Goal: Transaction & Acquisition: Purchase product/service

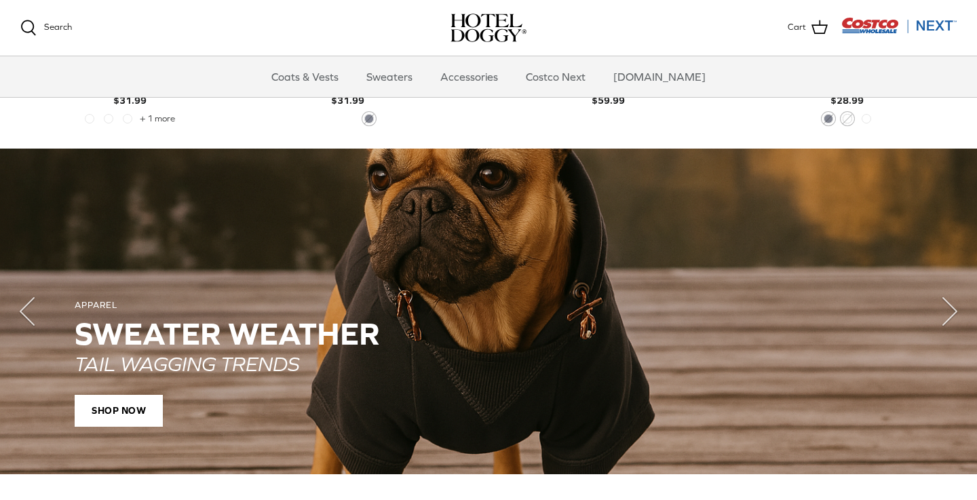
scroll to position [918, 0]
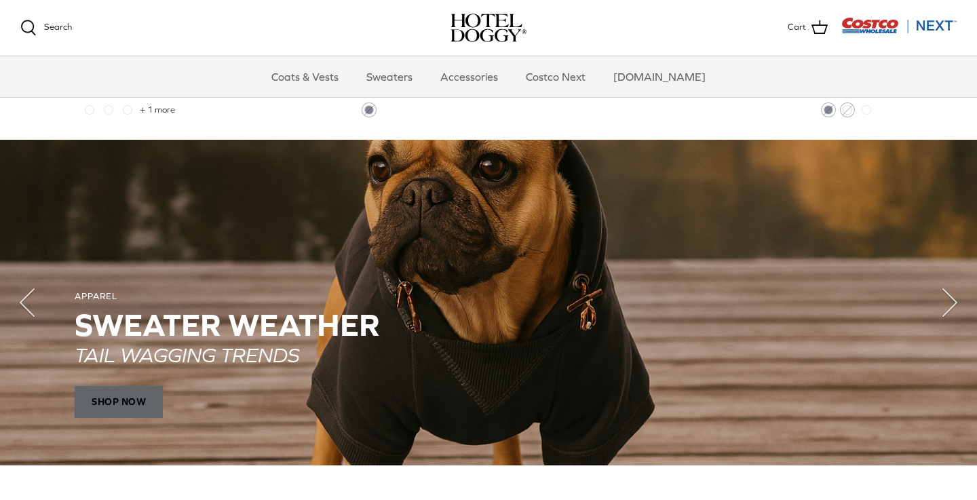
click at [141, 399] on span "SHOP NOW" at bounding box center [119, 401] width 88 height 33
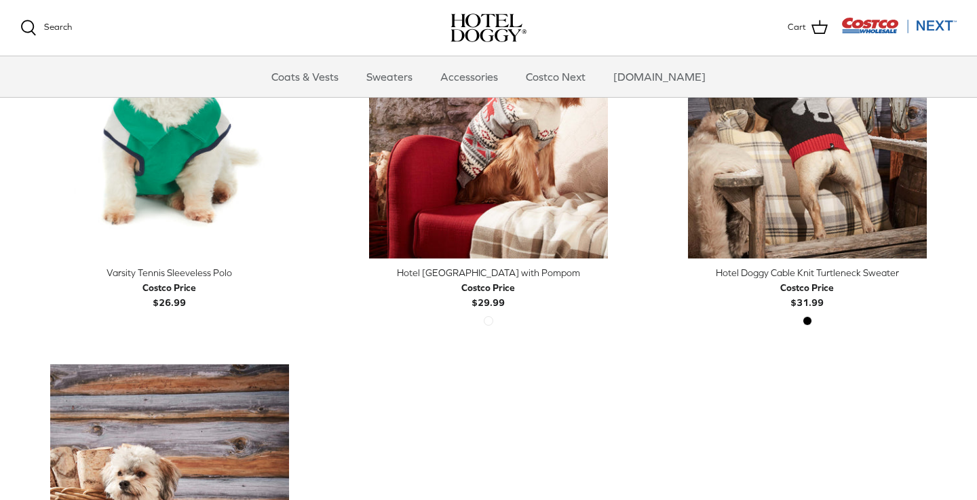
scroll to position [458, 0]
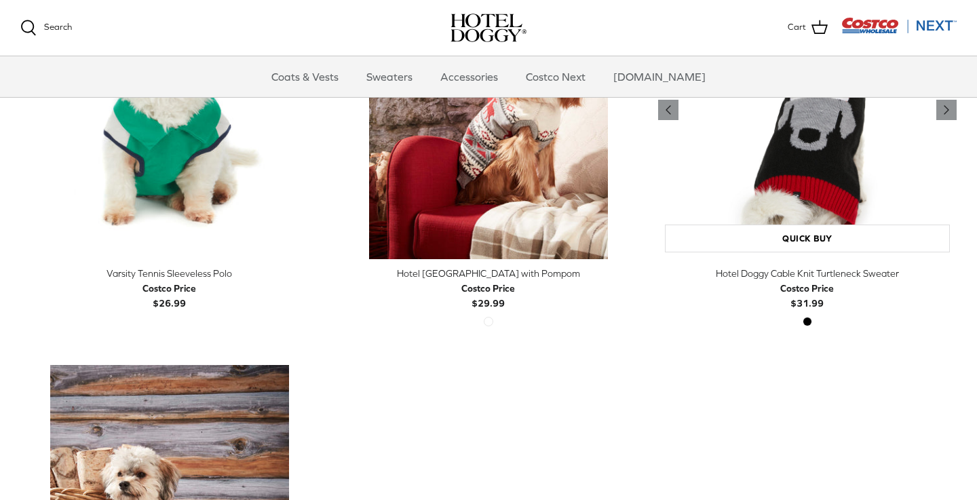
click at [805, 172] on img "Hotel Doggy Cable Knit Turtleneck Sweater" at bounding box center [807, 110] width 298 height 298
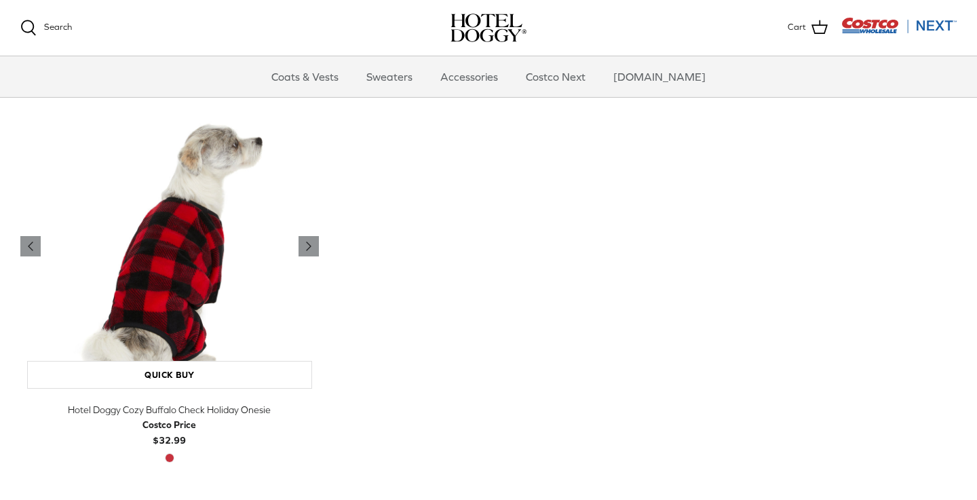
scroll to position [726, 0]
click at [306, 239] on icon "Right" at bounding box center [308, 245] width 16 height 16
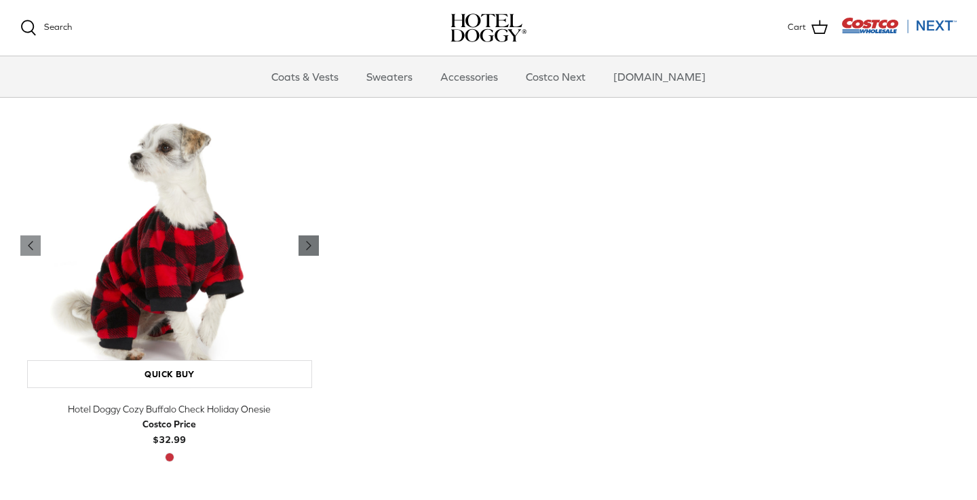
click at [306, 239] on icon "Right" at bounding box center [308, 245] width 16 height 16
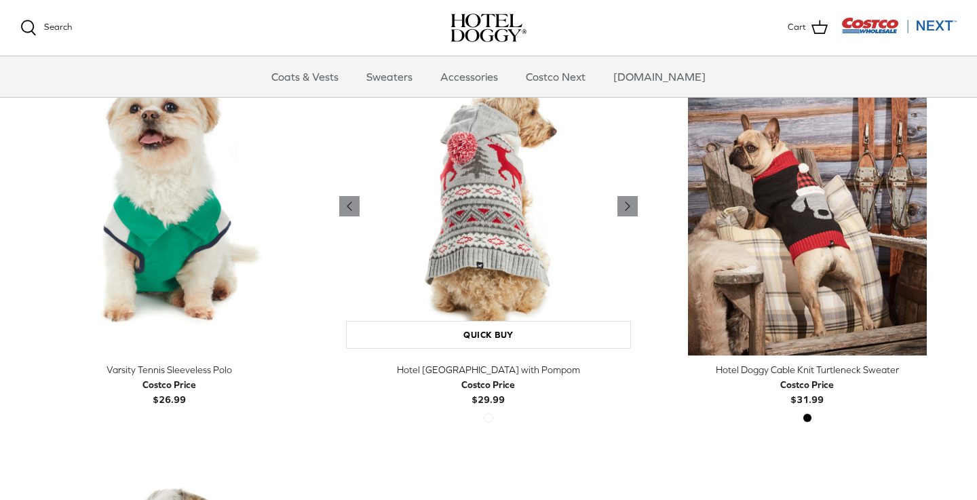
scroll to position [357, 0]
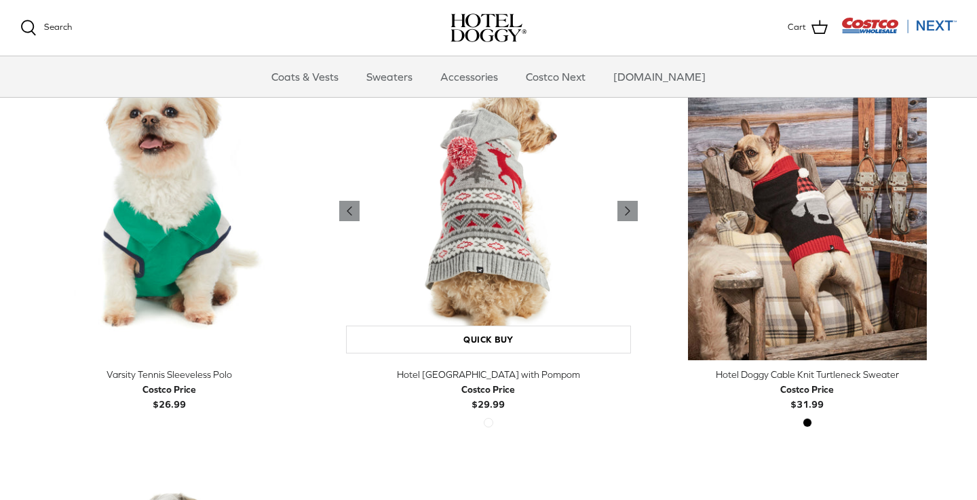
click at [489, 204] on img "Hotel Doggy Fair Isle Sweater with Pompom" at bounding box center [488, 211] width 298 height 298
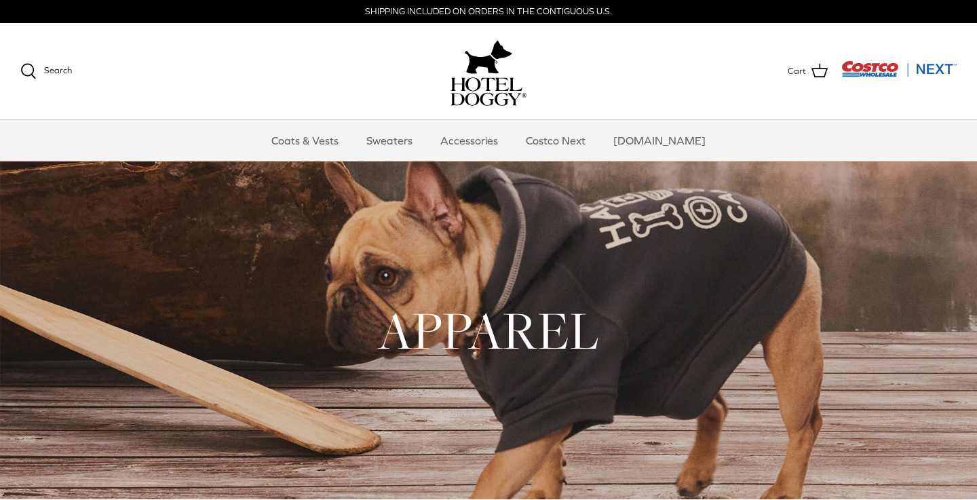
scroll to position [0, 0]
click at [349, 141] on link "Coats & Vests" at bounding box center [305, 140] width 92 height 41
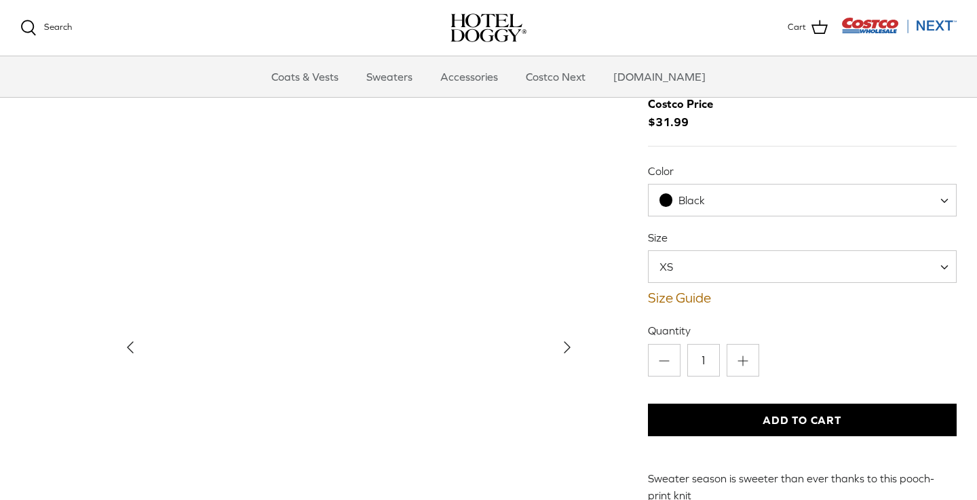
scroll to position [63, 0]
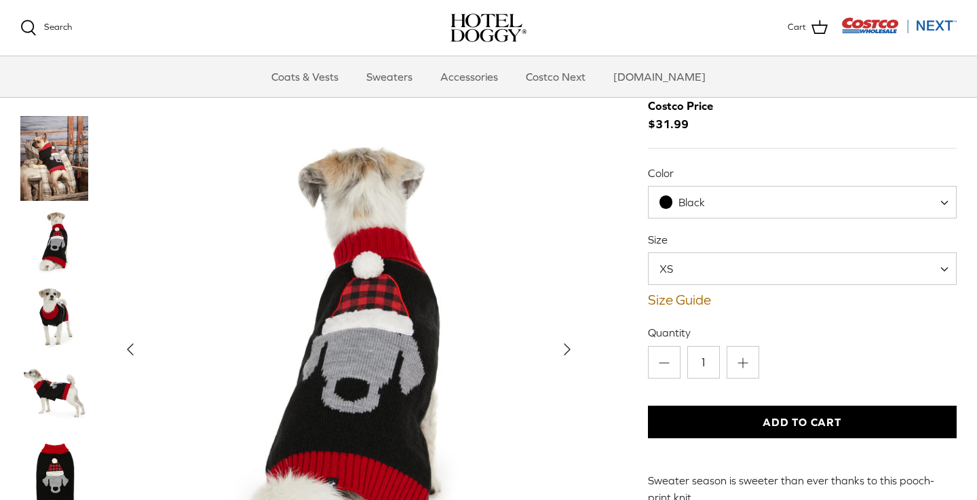
click at [64, 163] on img "Thumbnail Link" at bounding box center [54, 158] width 68 height 85
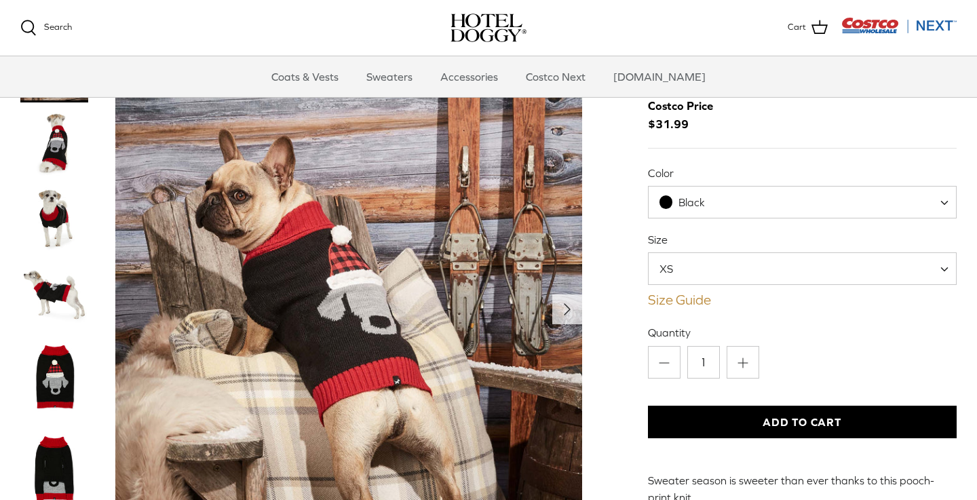
click at [684, 300] on link "Size Guide" at bounding box center [802, 300] width 309 height 16
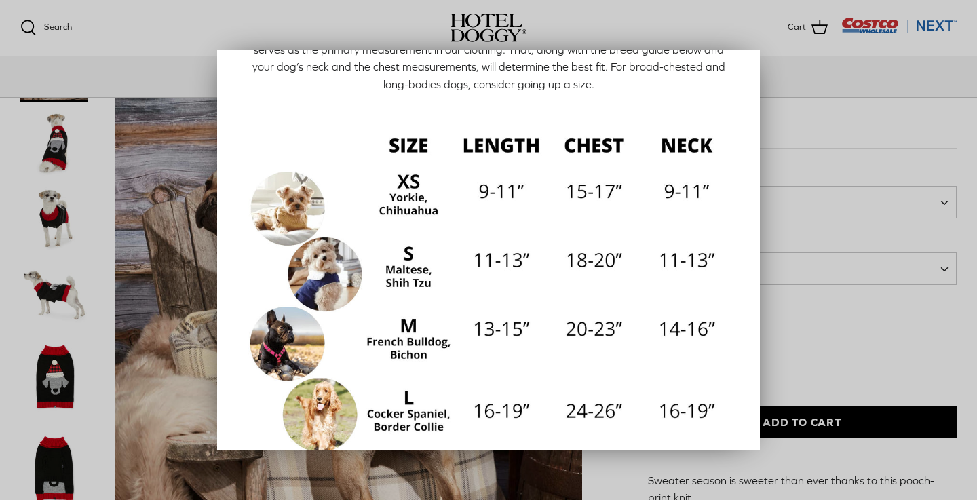
scroll to position [95, 0]
click at [804, 115] on div at bounding box center [488, 250] width 977 height 500
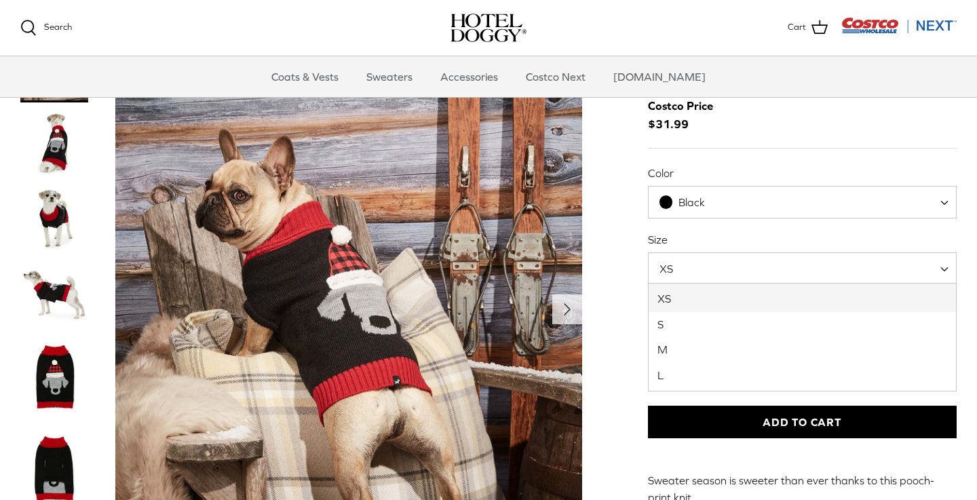
click at [945, 265] on span at bounding box center [949, 268] width 14 height 33
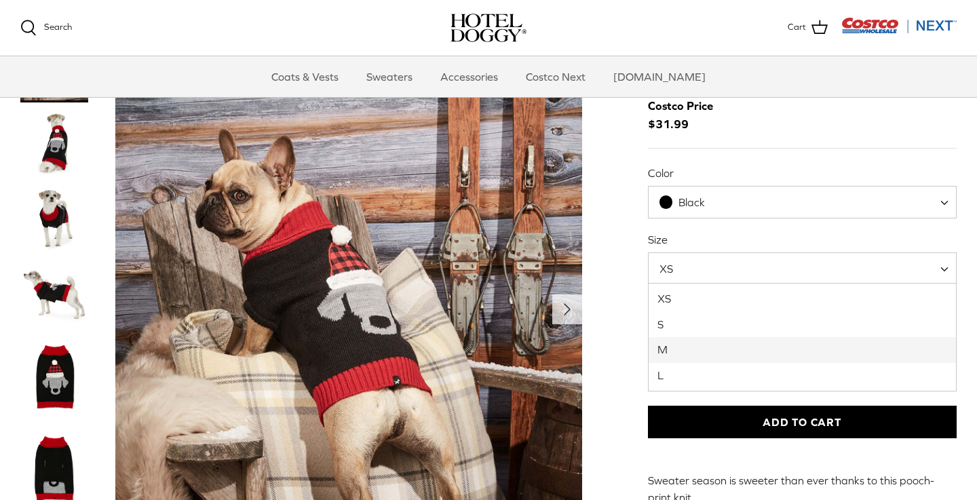
select select "M"
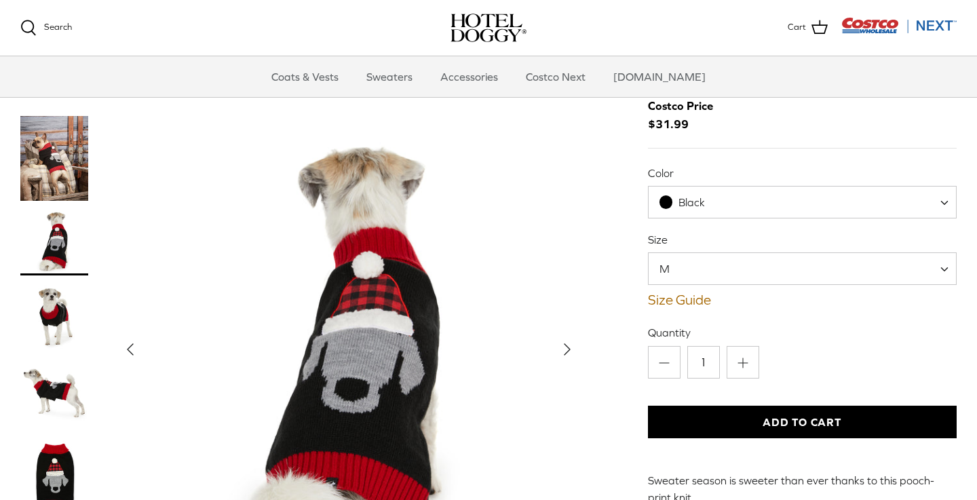
click at [564, 344] on polyline "Next" at bounding box center [566, 349] width 5 height 11
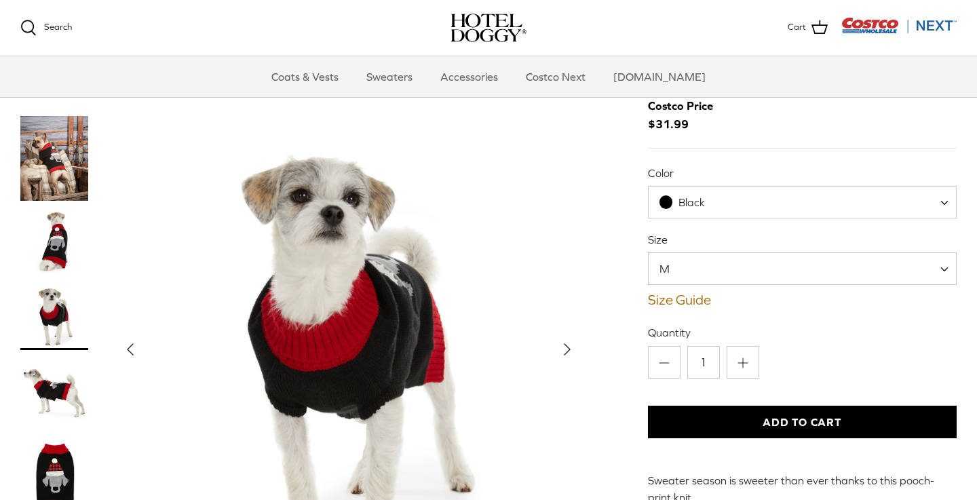
click at [564, 344] on polyline "Next" at bounding box center [566, 349] width 5 height 11
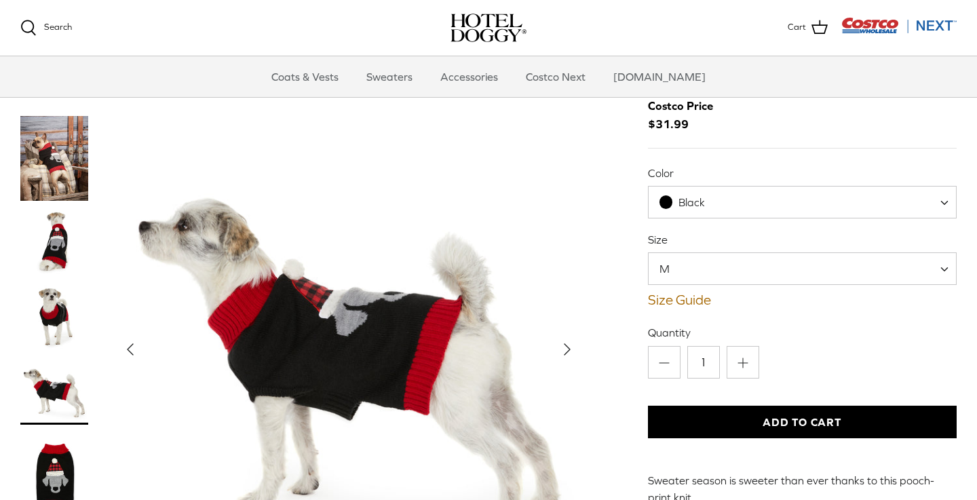
click at [564, 344] on polyline "Next" at bounding box center [566, 349] width 5 height 11
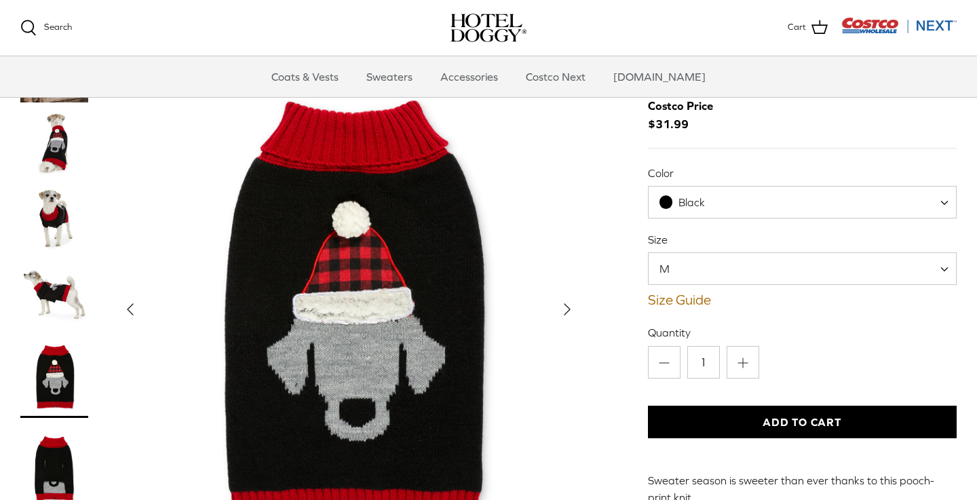
click at [568, 304] on polyline "Next" at bounding box center [566, 309] width 5 height 11
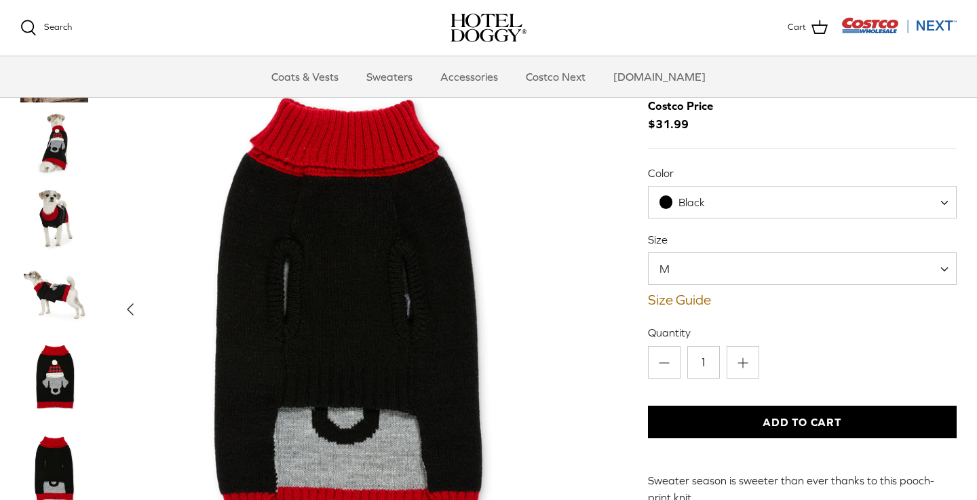
click at [712, 425] on button "Add to Cart" at bounding box center [802, 422] width 309 height 33
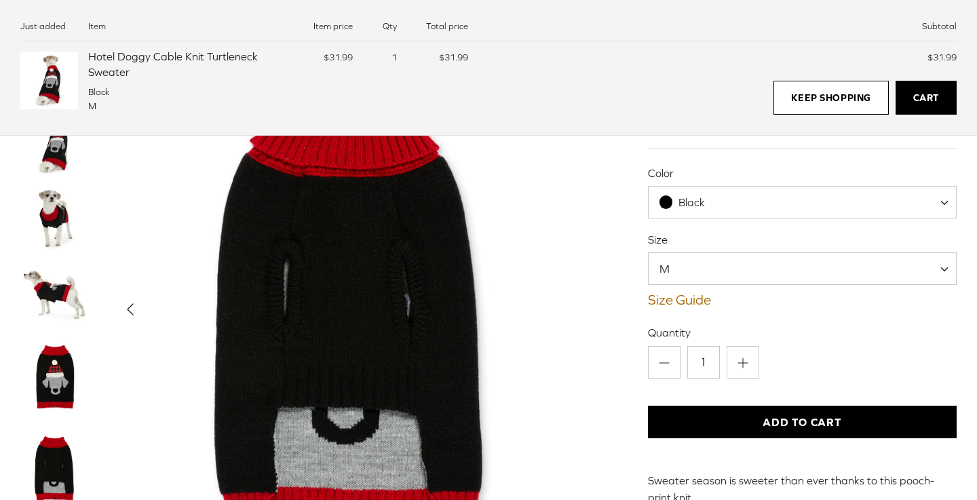
click at [556, 223] on img "Show Gallery" at bounding box center [348, 309] width 467 height 583
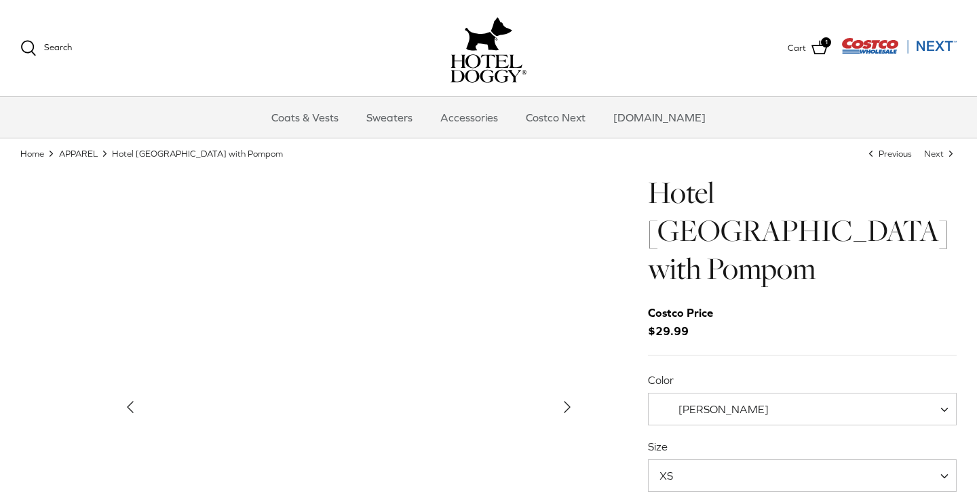
scroll to position [26, 0]
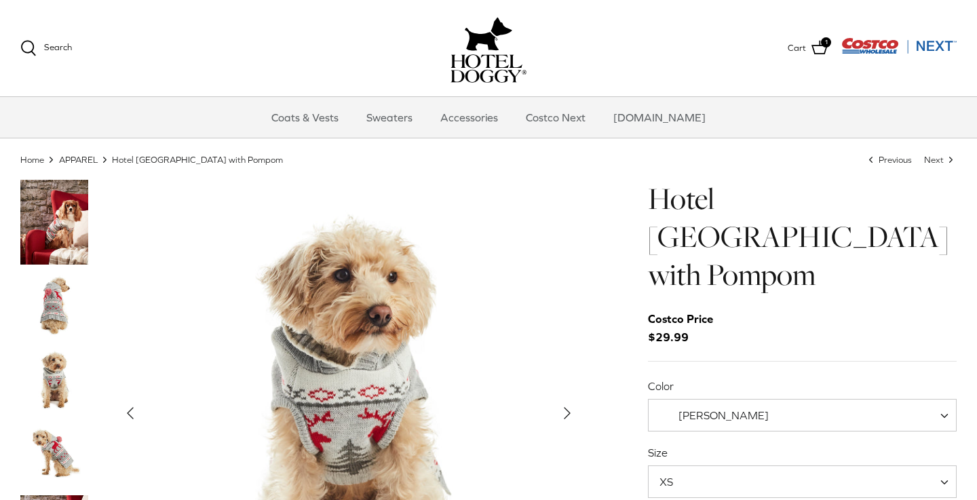
click at [56, 307] on img "Thumbnail Link" at bounding box center [54, 305] width 68 height 68
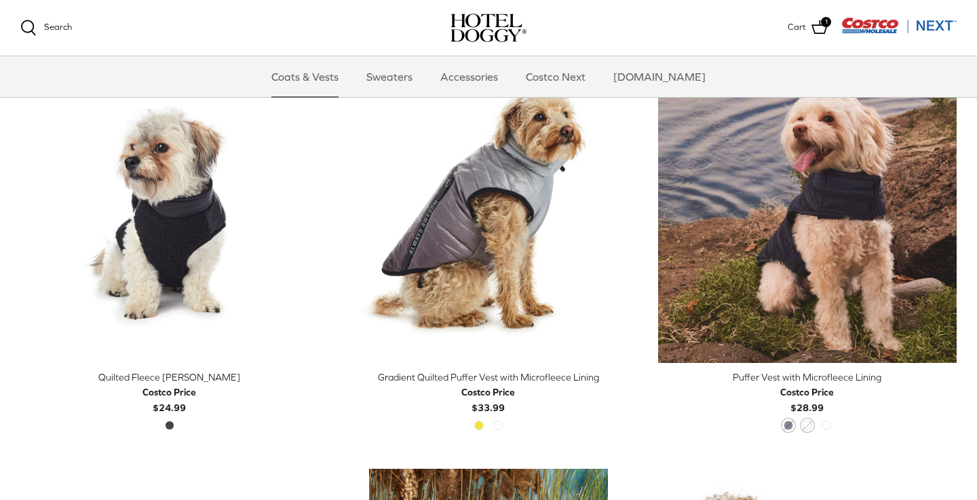
scroll to position [1966, 0]
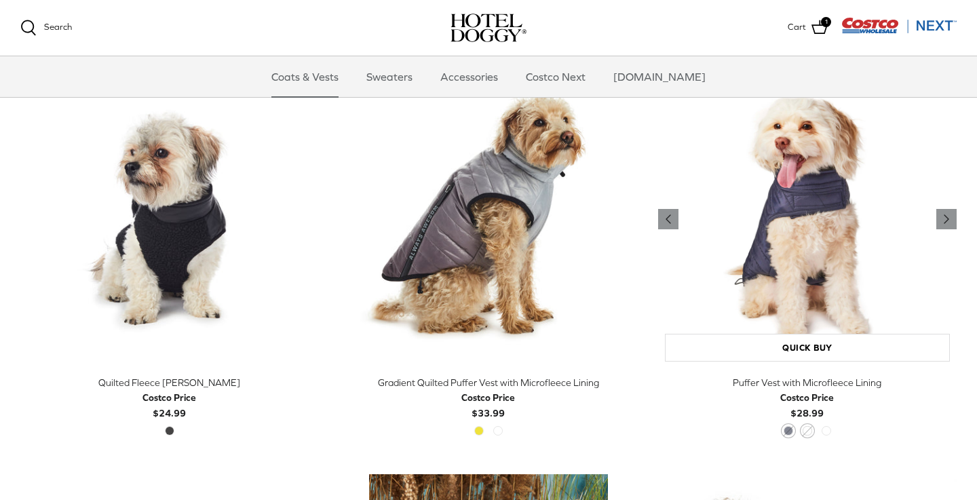
click at [746, 307] on img "Puffer Vest with Microfleece Lining" at bounding box center [807, 219] width 298 height 298
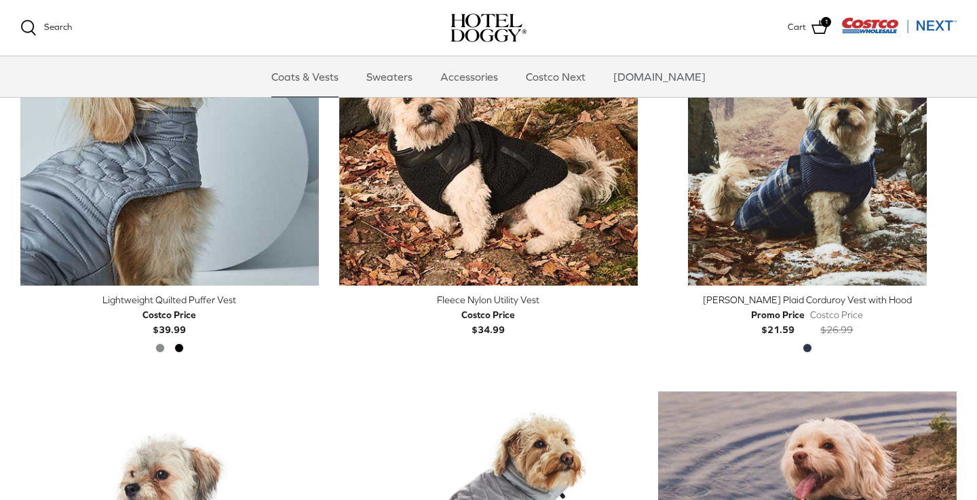
scroll to position [1635, 0]
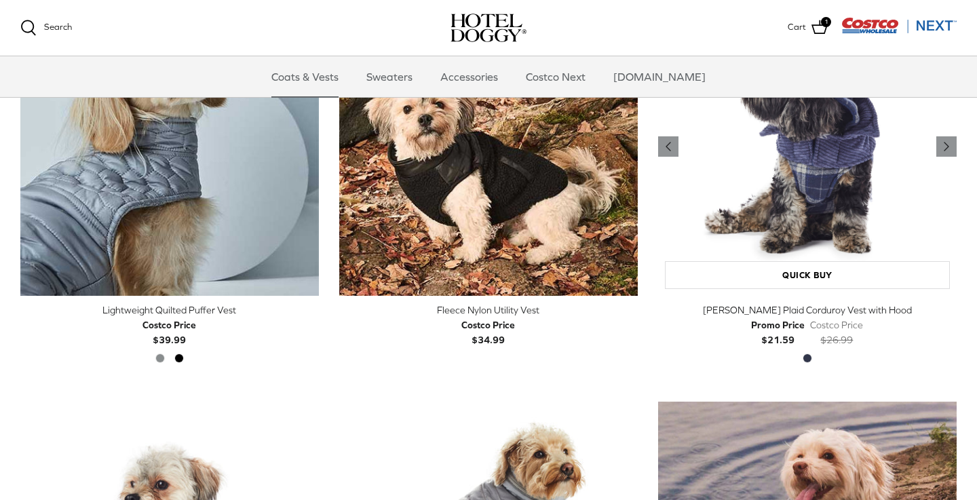
click at [760, 239] on img "Melton Plaid Corduroy Vest with Hood" at bounding box center [807, 146] width 298 height 298
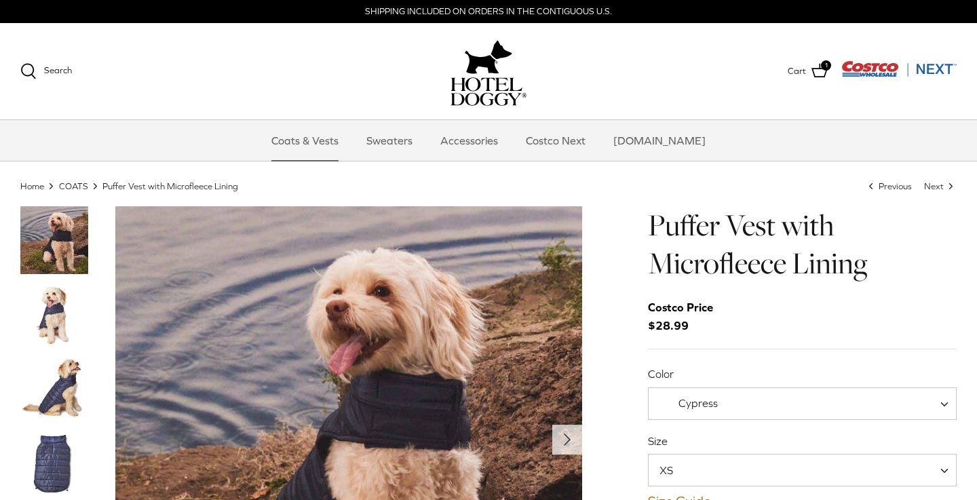
click at [62, 387] on img "Thumbnail Link" at bounding box center [54, 389] width 68 height 68
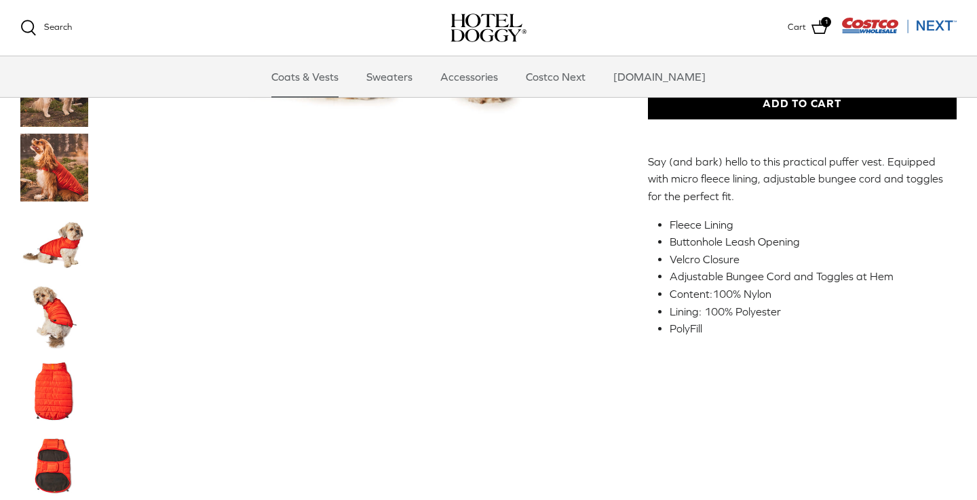
scroll to position [384, 0]
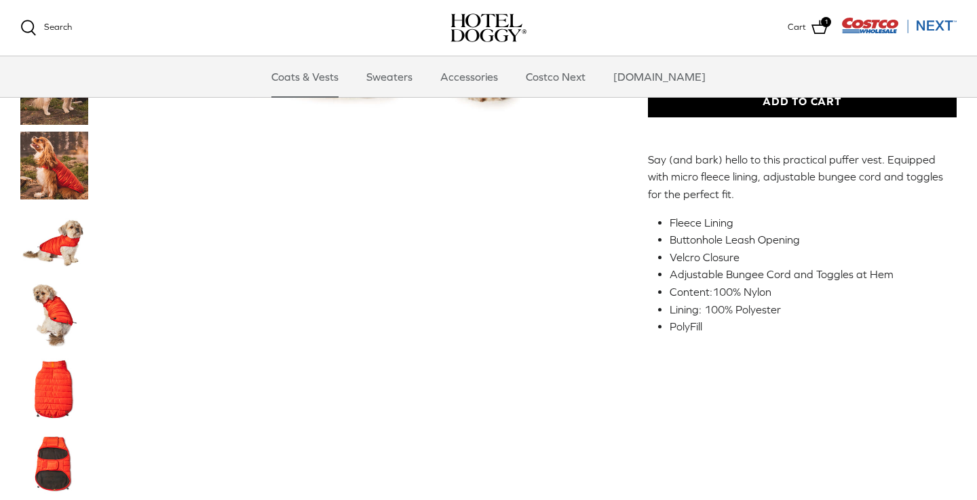
click at [52, 313] on img "Thumbnail Link" at bounding box center [54, 315] width 68 height 68
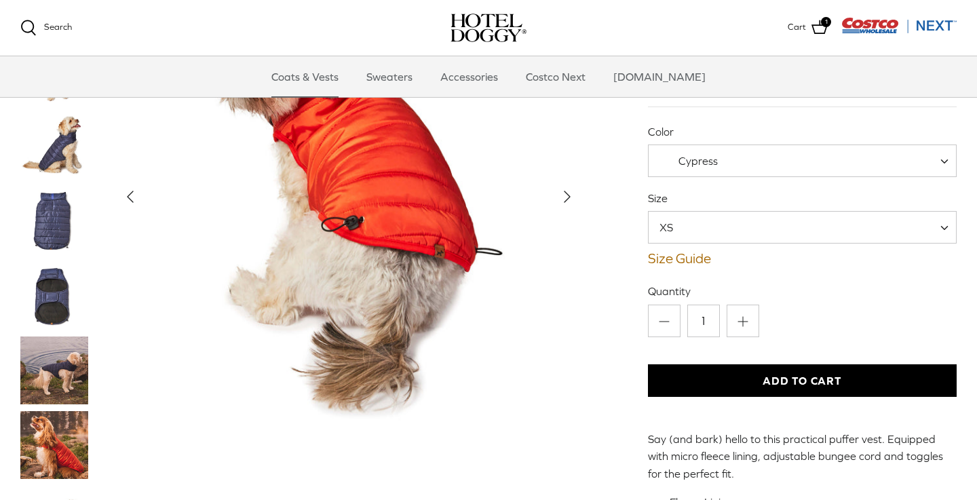
scroll to position [105, 0]
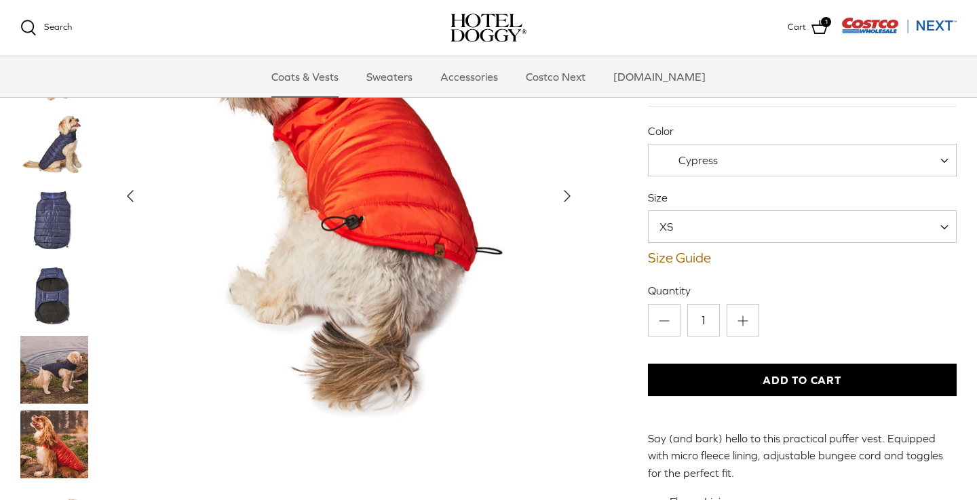
click at [944, 159] on span at bounding box center [949, 160] width 14 height 33
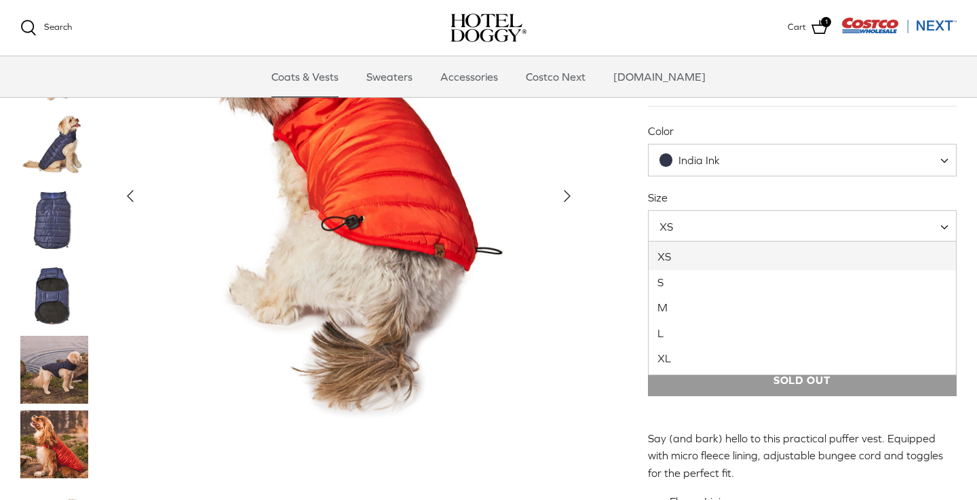
click at [946, 222] on span at bounding box center [949, 226] width 14 height 33
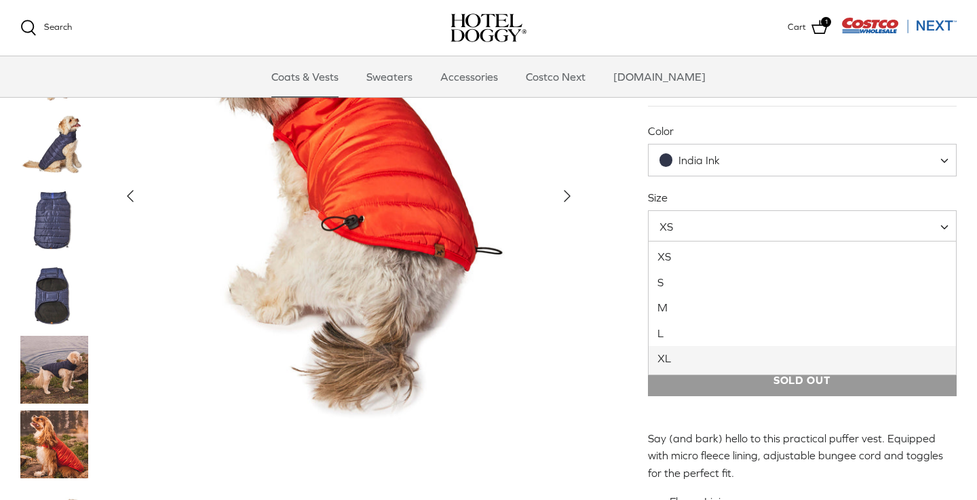
click at [562, 408] on img "Show Gallery" at bounding box center [348, 196] width 467 height 467
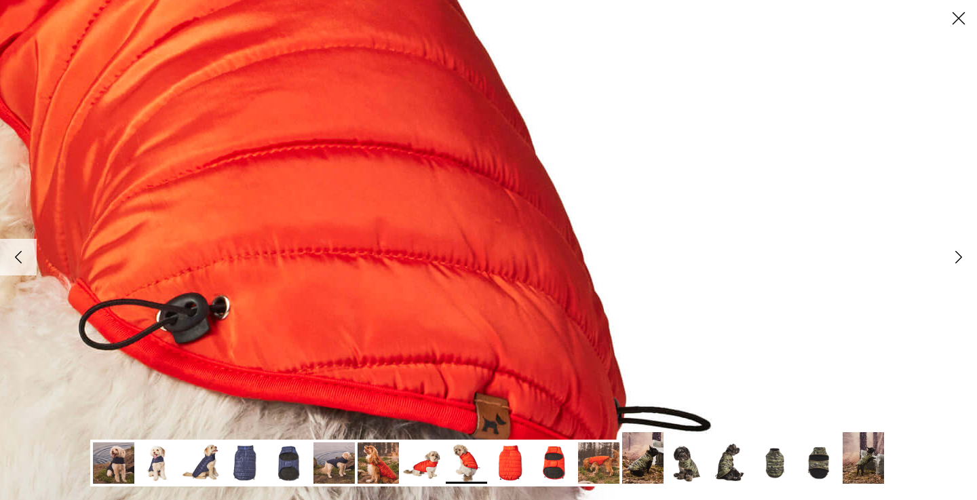
click at [958, 260] on polyline at bounding box center [959, 257] width 6 height 12
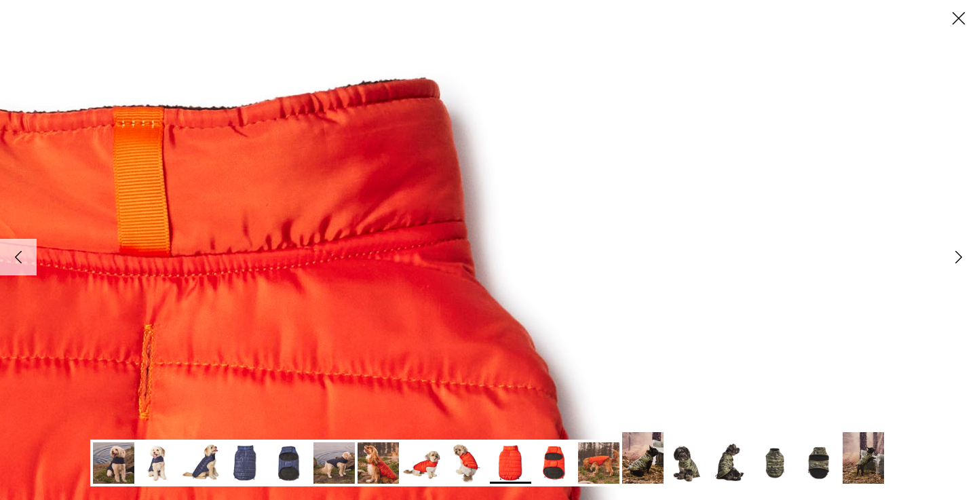
click at [954, 18] on icon "Close" at bounding box center [958, 18] width 23 height 23
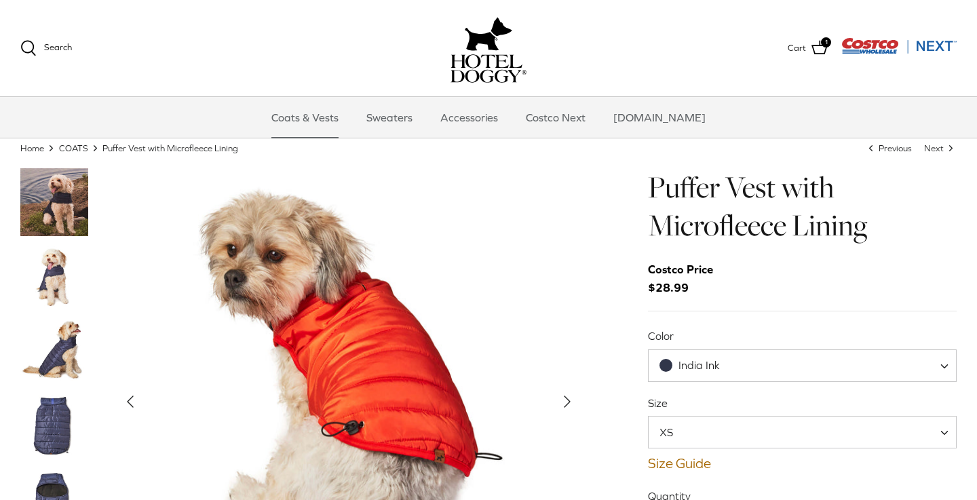
scroll to position [31, 0]
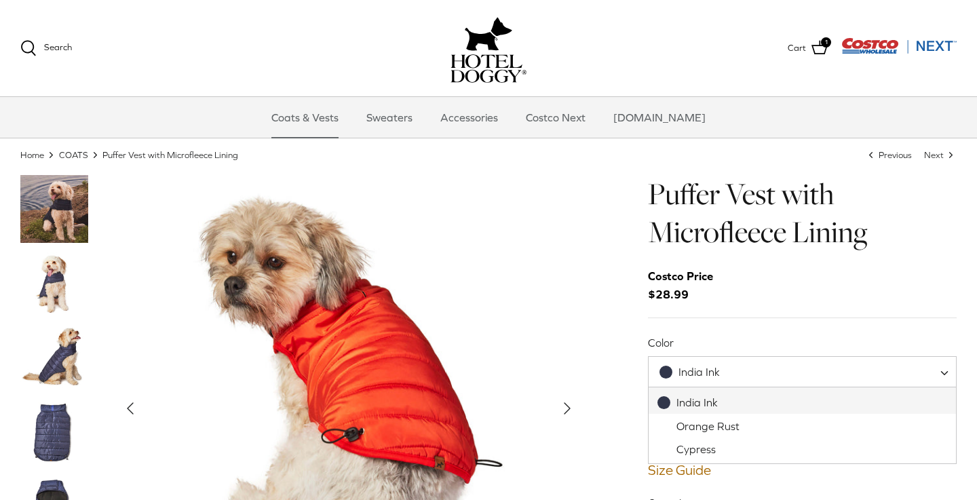
click at [943, 369] on span at bounding box center [949, 372] width 14 height 33
click at [942, 371] on span at bounding box center [949, 372] width 14 height 33
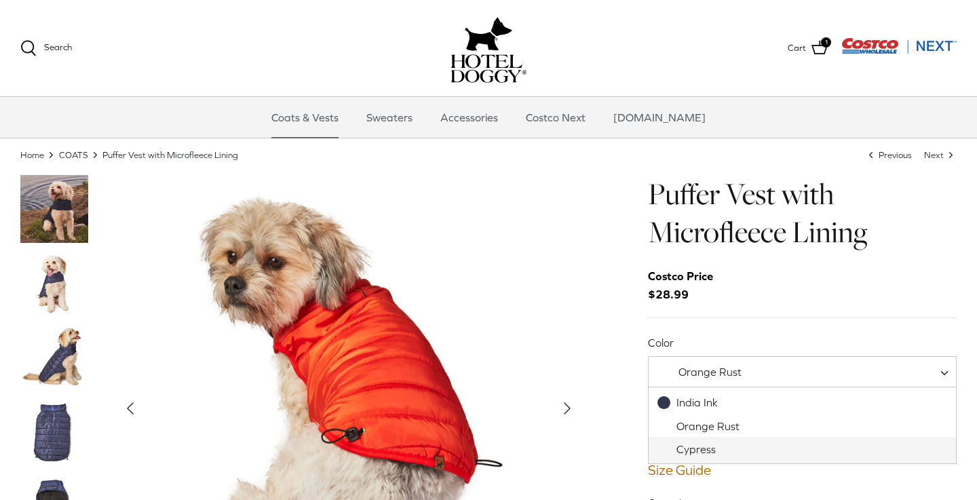
select select "Cypress"
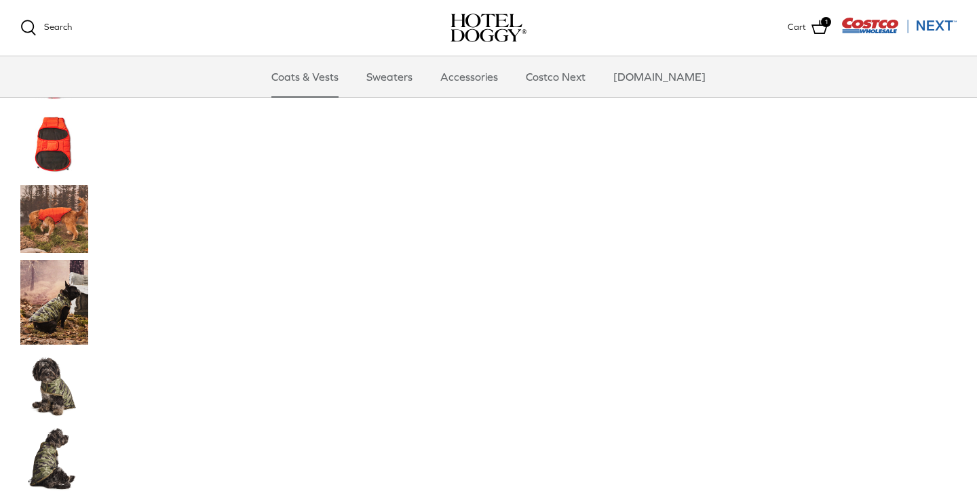
scroll to position [716, 0]
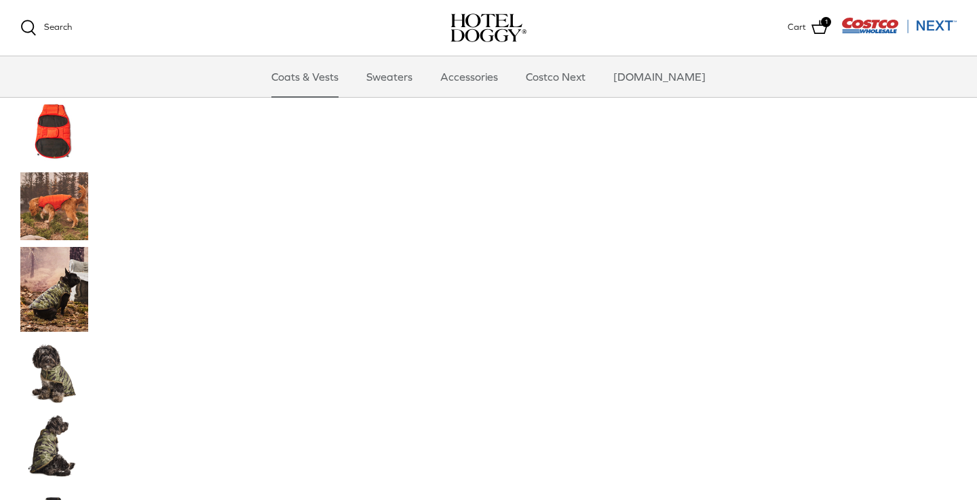
click at [57, 293] on img "Thumbnail Link" at bounding box center [54, 289] width 68 height 85
click at [52, 310] on img "Thumbnail Link" at bounding box center [54, 289] width 68 height 85
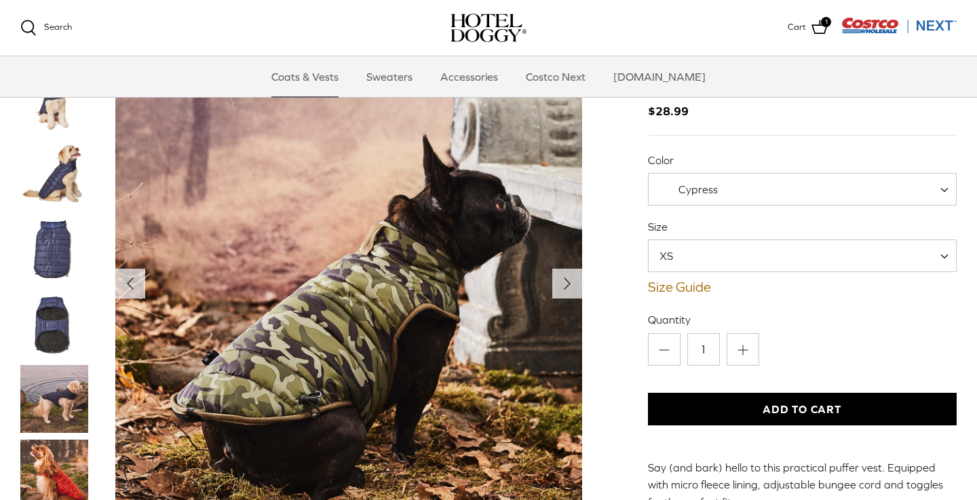
scroll to position [75, 0]
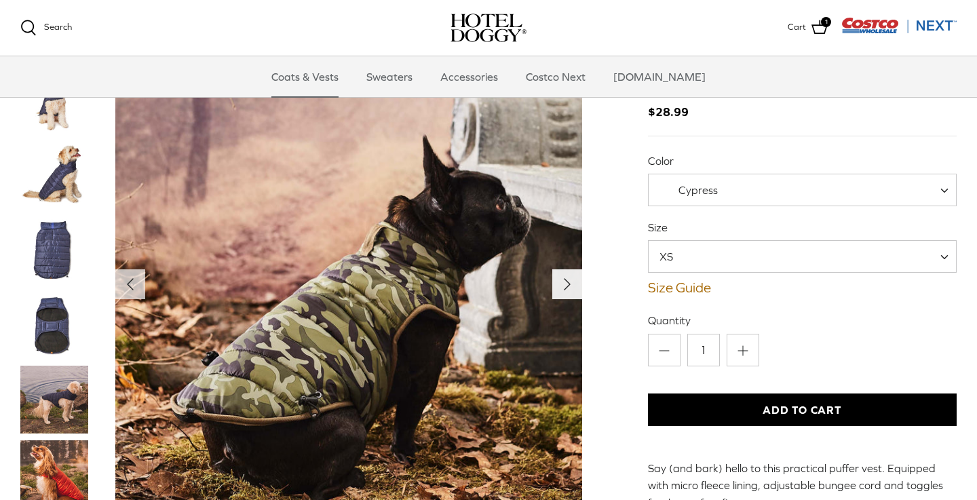
click at [570, 284] on polyline "Next" at bounding box center [566, 284] width 5 height 11
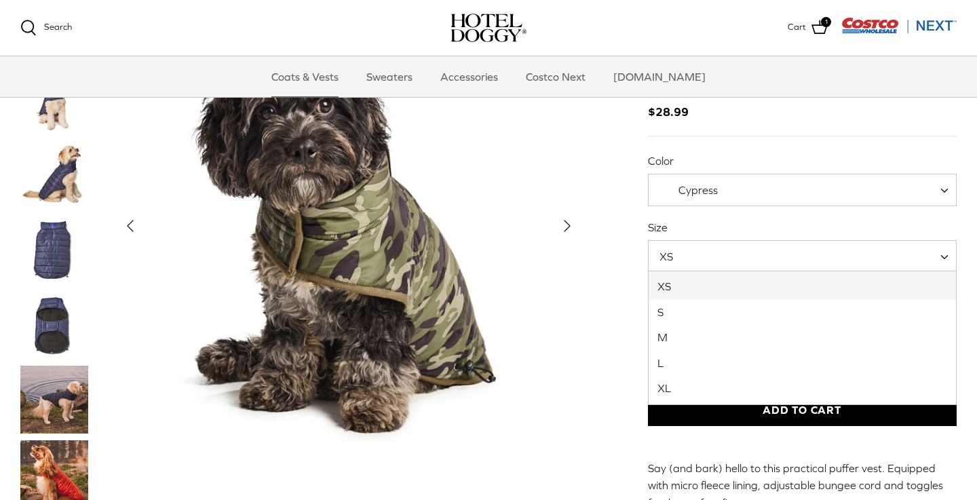
click at [944, 253] on span at bounding box center [949, 256] width 14 height 33
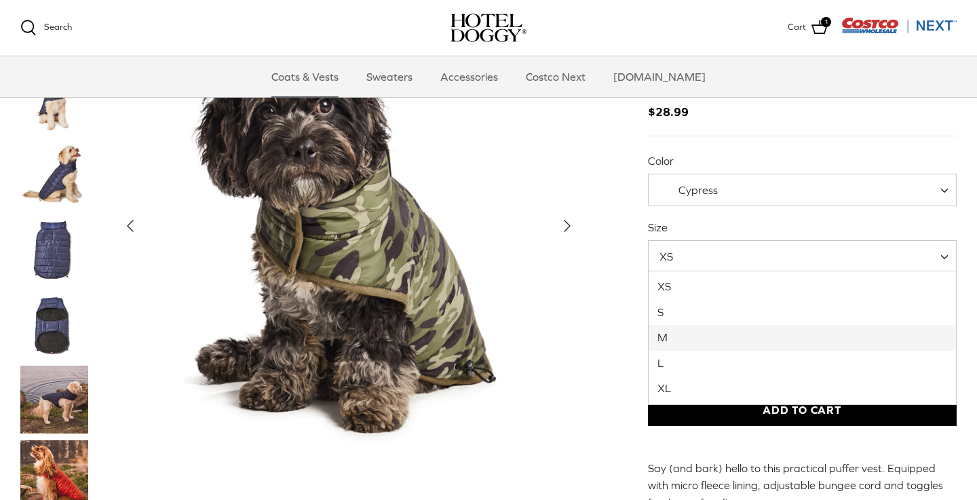
select select "M"
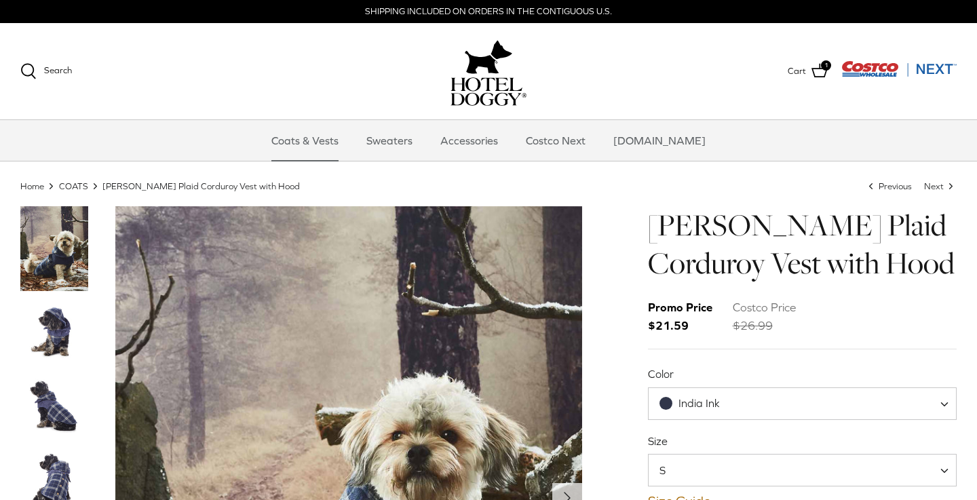
click at [52, 328] on img "Thumbnail Link" at bounding box center [54, 332] width 68 height 68
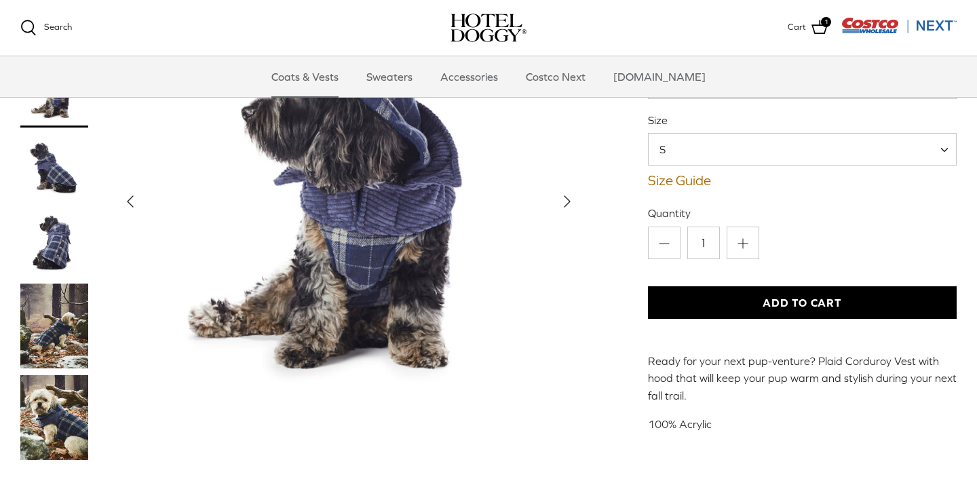
scroll to position [184, 0]
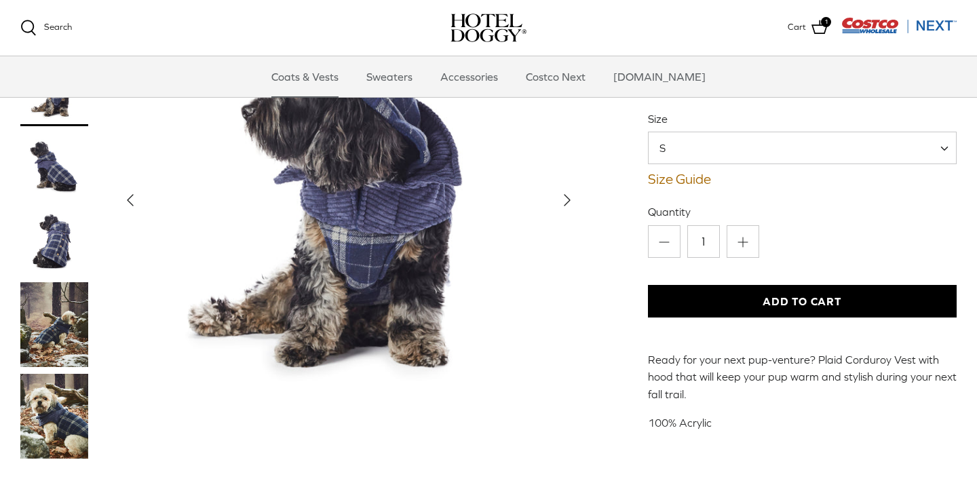
click at [63, 336] on img "Thumbnail Link" at bounding box center [54, 324] width 68 height 85
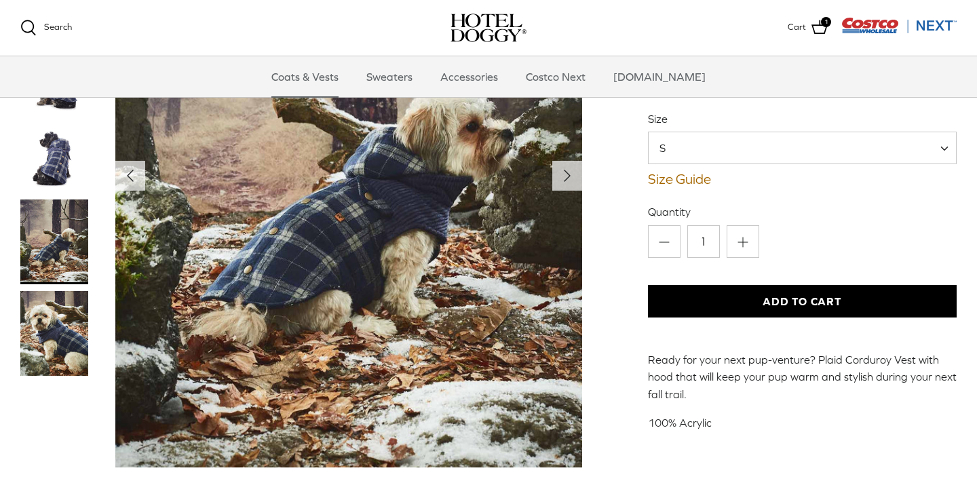
click at [60, 348] on img "Thumbnail Link" at bounding box center [54, 333] width 68 height 85
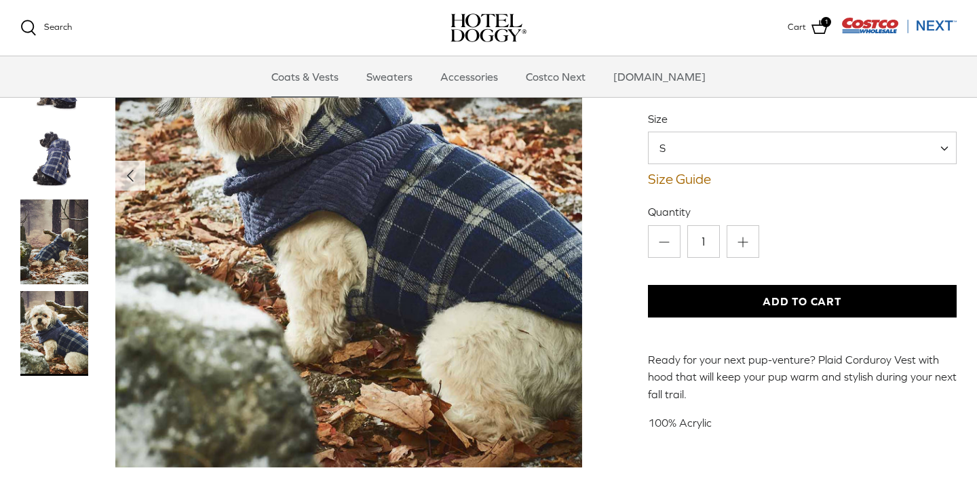
click at [62, 254] on img "Thumbnail Link" at bounding box center [54, 241] width 68 height 85
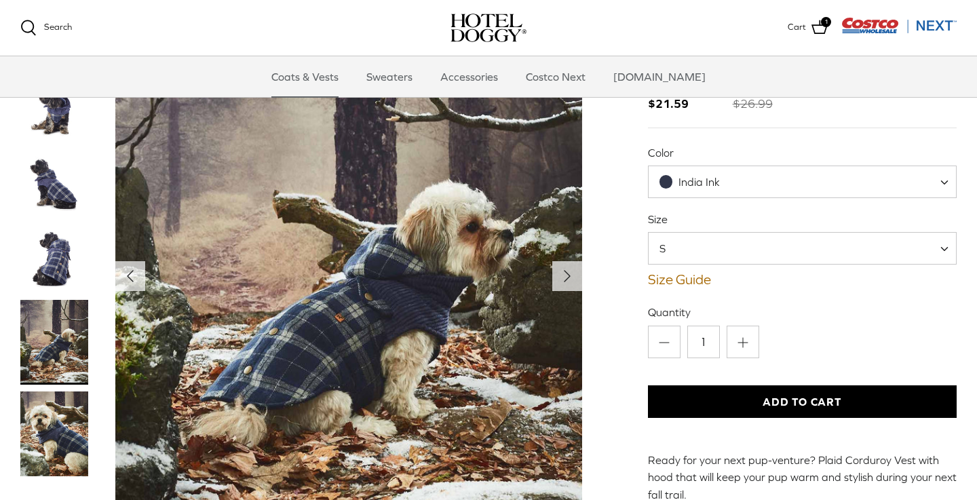
scroll to position [77, 0]
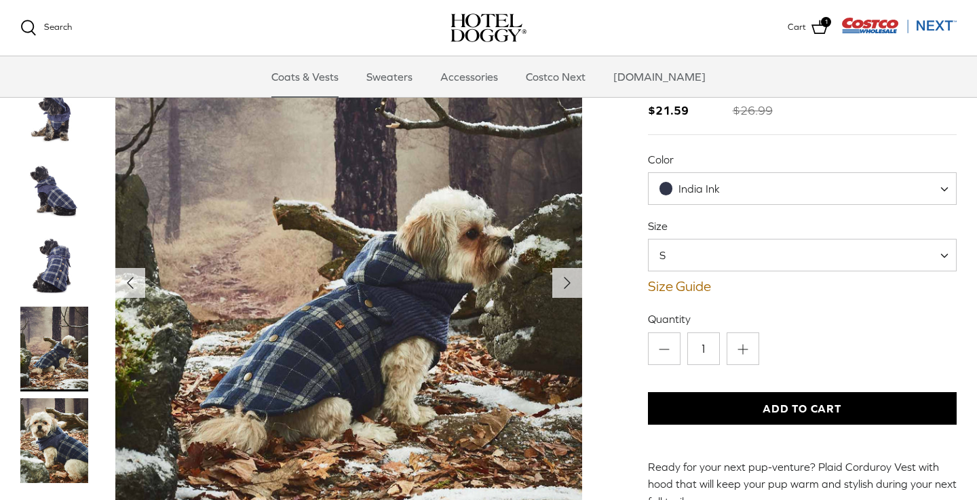
click at [61, 255] on img "Thumbnail Link" at bounding box center [54, 266] width 68 height 68
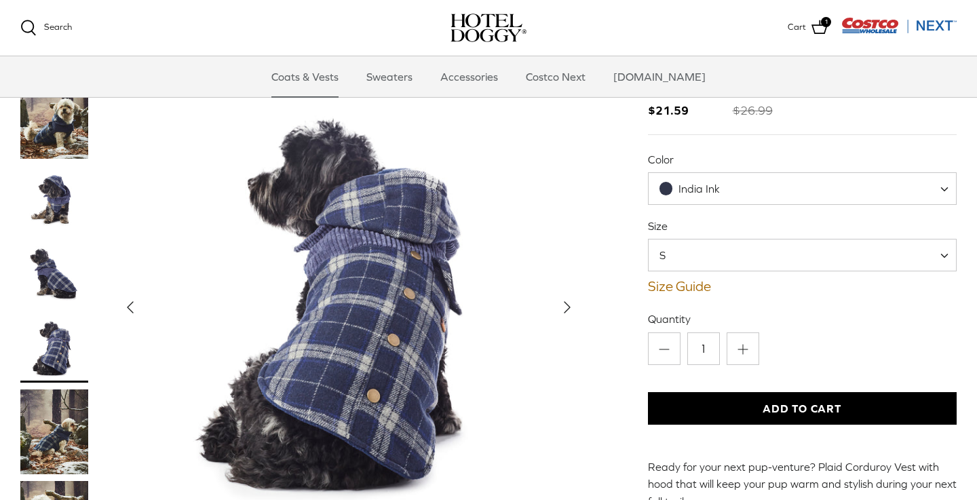
click at [946, 256] on span at bounding box center [949, 255] width 14 height 33
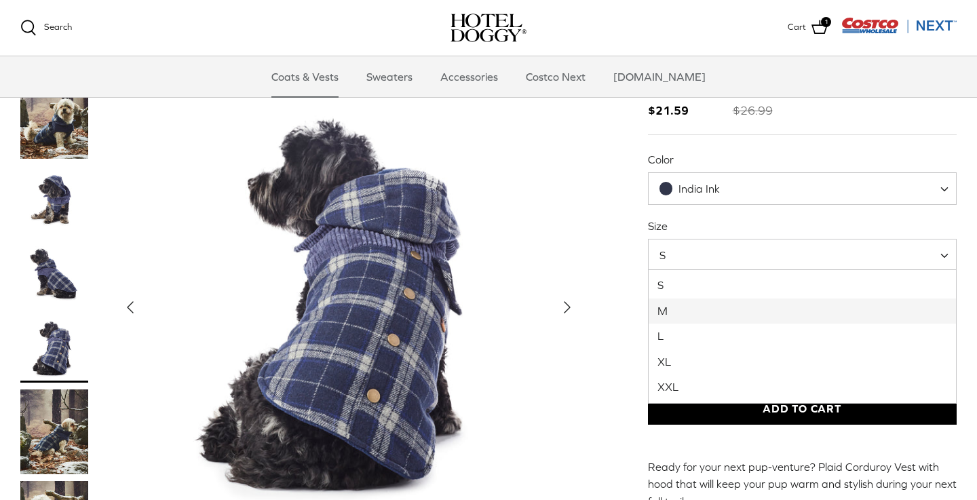
select select "M"
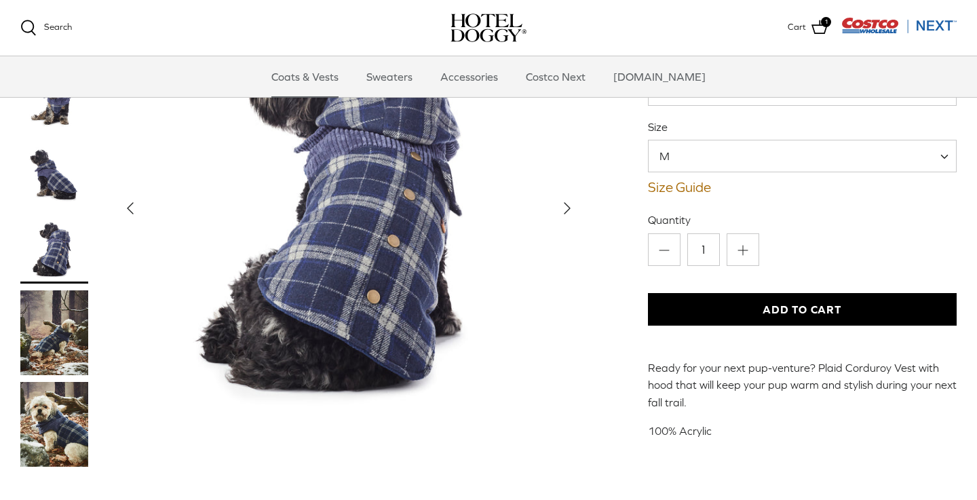
scroll to position [178, 0]
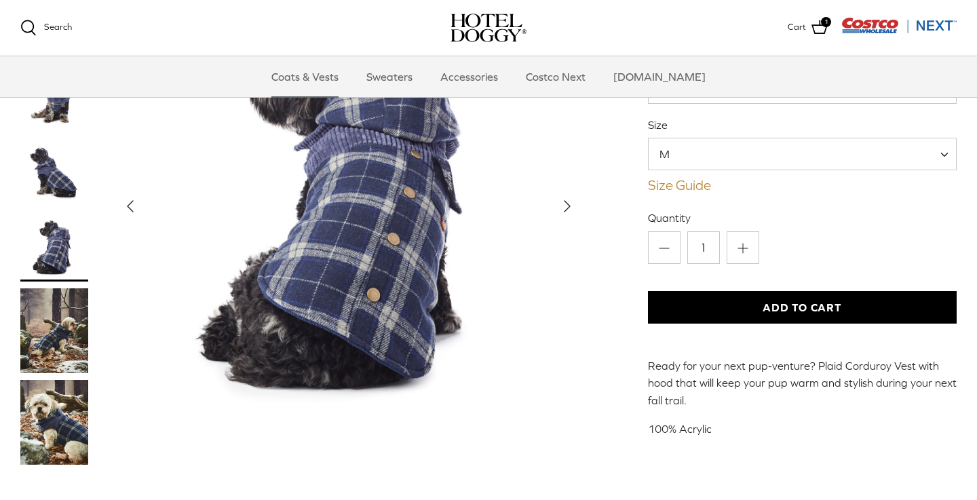
click at [688, 184] on link "Size Guide" at bounding box center [802, 185] width 309 height 16
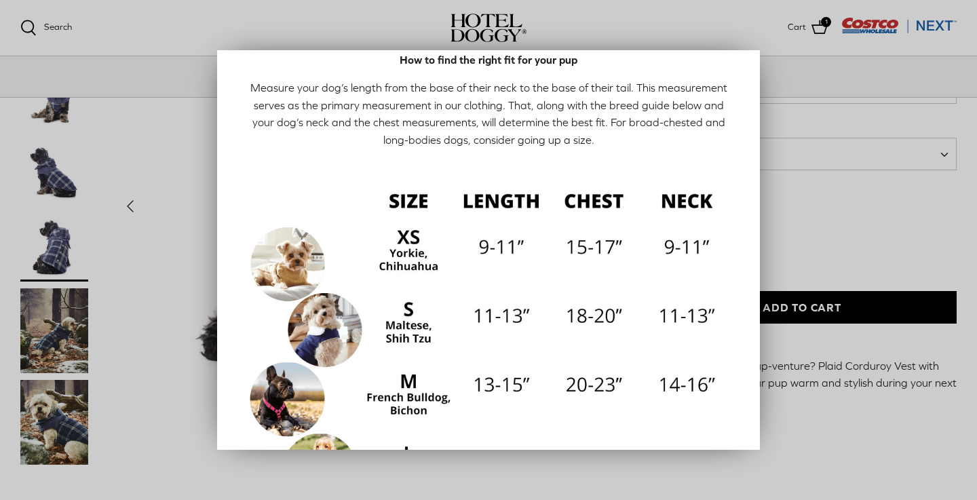
scroll to position [31, 0]
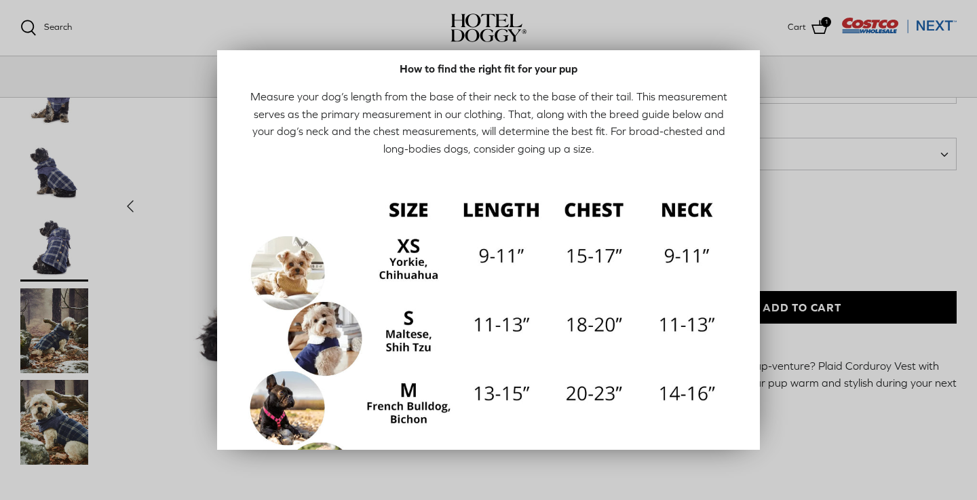
click at [799, 232] on div at bounding box center [488, 250] width 977 height 500
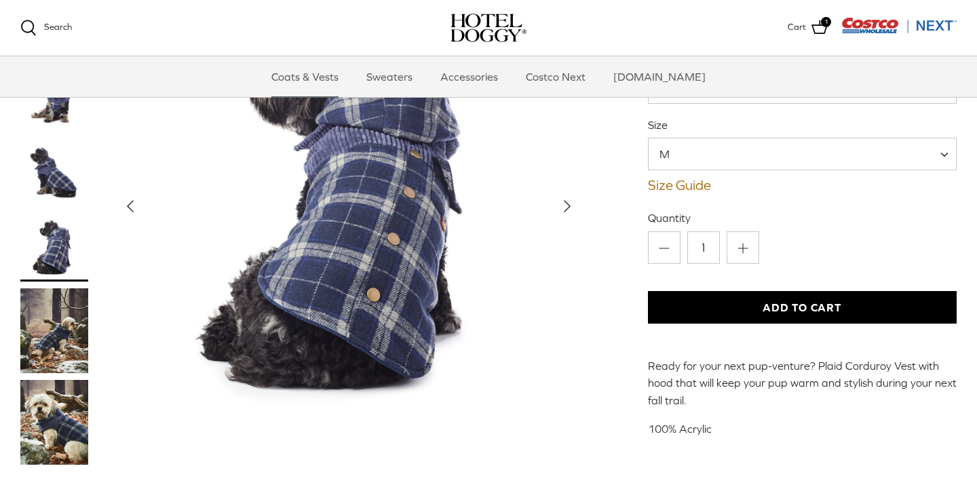
click at [796, 305] on button "Add to Cart" at bounding box center [802, 307] width 309 height 33
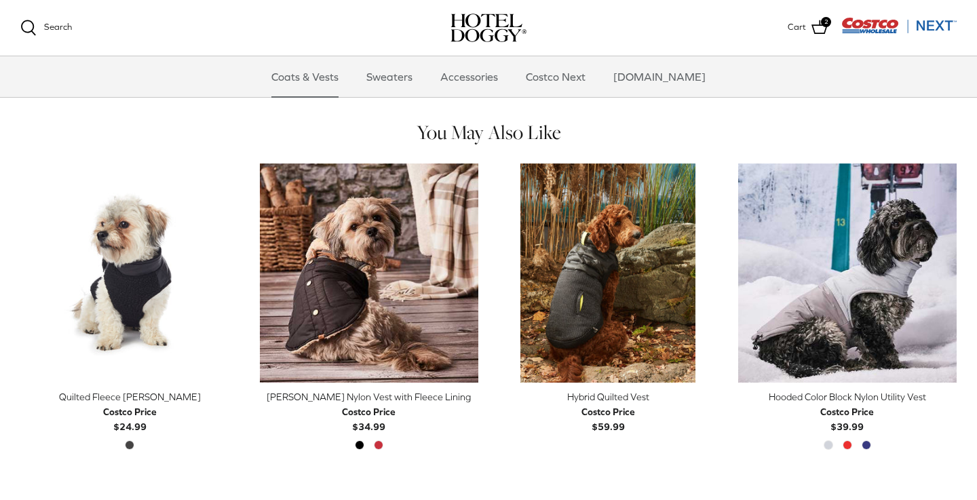
scroll to position [558, 0]
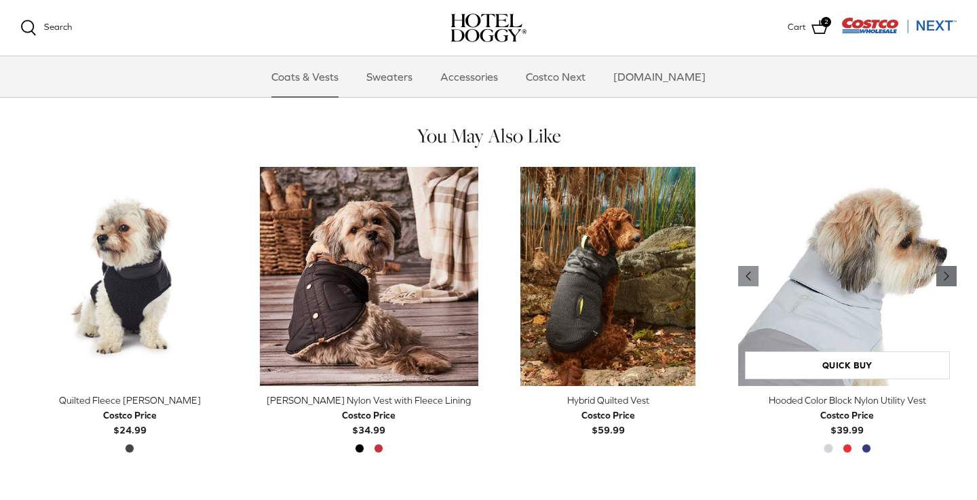
click at [948, 274] on polyline "Previous" at bounding box center [946, 276] width 4 height 8
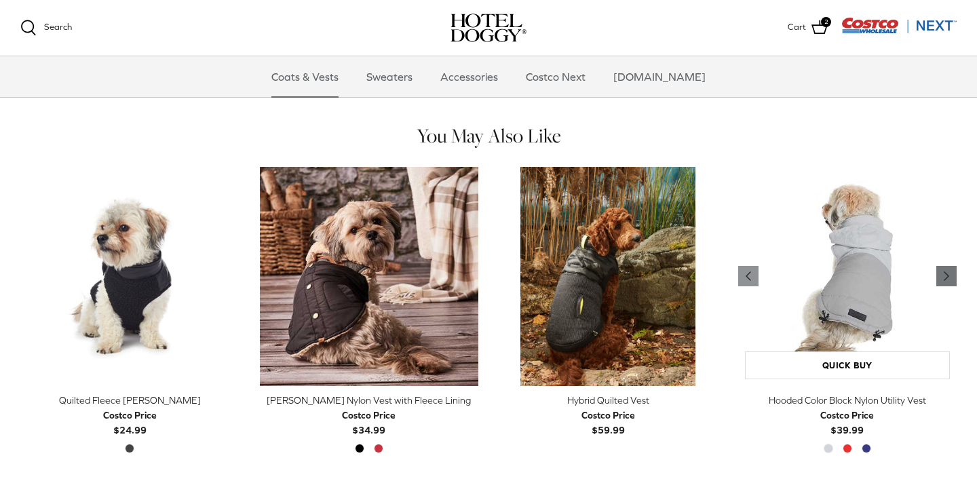
click at [948, 274] on polyline "Previous" at bounding box center [946, 276] width 4 height 8
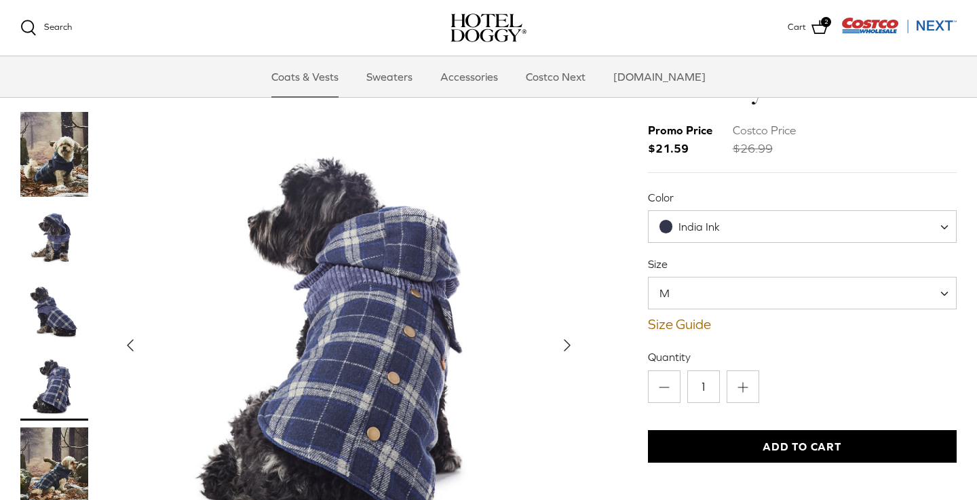
scroll to position [35, 0]
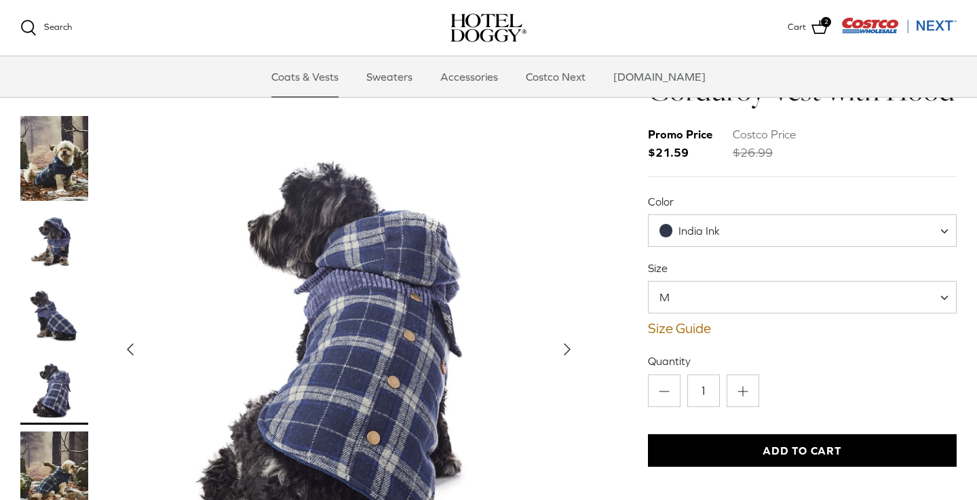
click at [57, 469] on img "Thumbnail Link" at bounding box center [54, 473] width 68 height 85
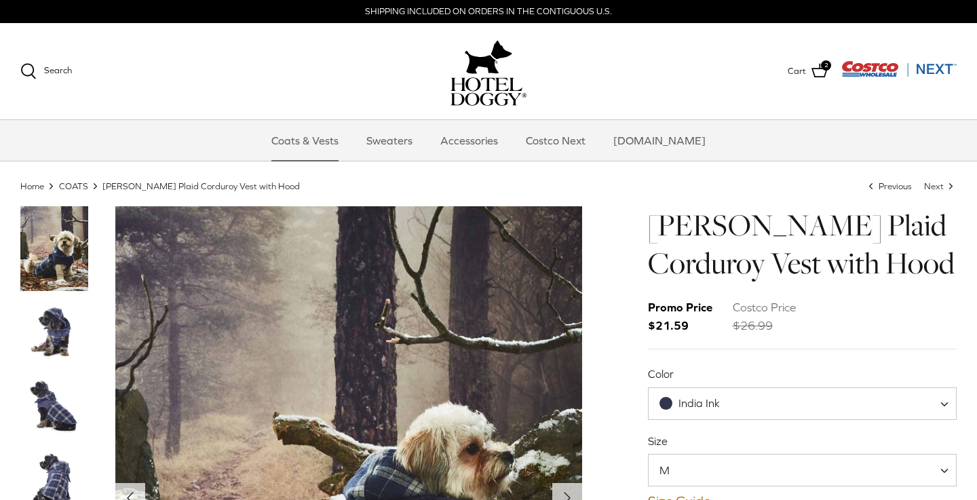
scroll to position [0, 0]
click at [344, 140] on link "Coats & Vests" at bounding box center [305, 140] width 92 height 41
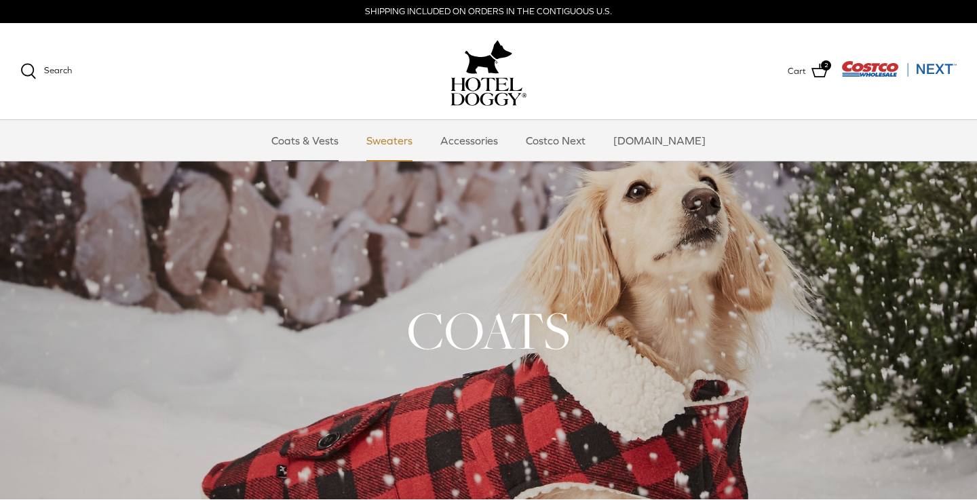
click at [404, 141] on link "Sweaters" at bounding box center [389, 140] width 71 height 41
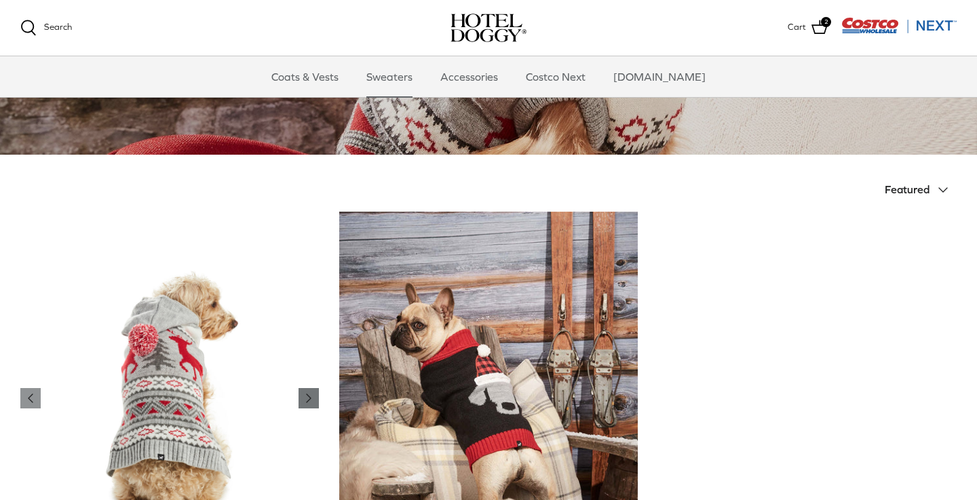
scroll to position [189, 0]
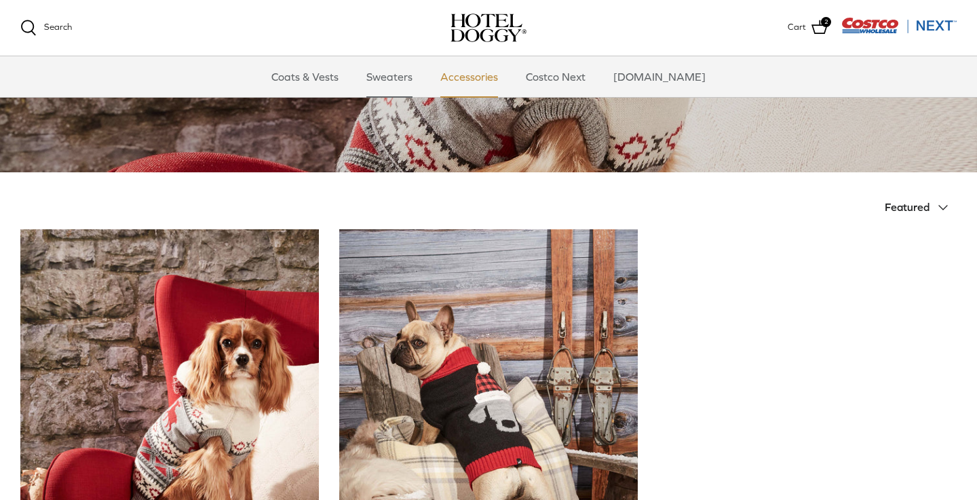
click at [492, 81] on link "Accessories" at bounding box center [469, 76] width 82 height 41
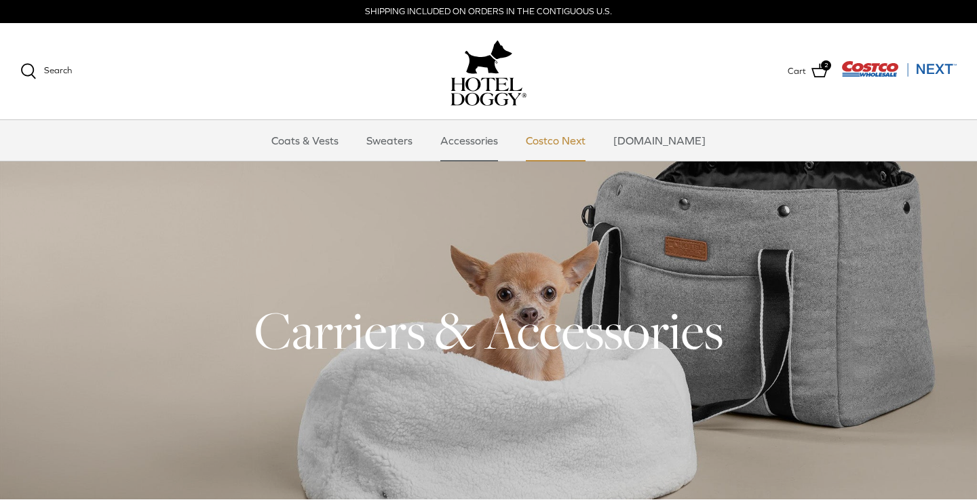
click at [595, 140] on link "Costco Next" at bounding box center [555, 140] width 84 height 41
